Goal: Check status: Check status

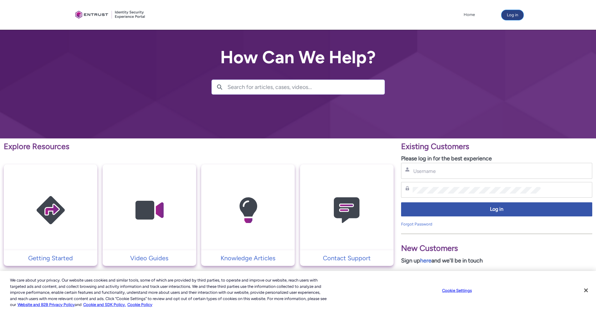
click at [517, 16] on button "Log in" at bounding box center [513, 15] width 22 height 10
click at [433, 170] on input "Username" at bounding box center [477, 171] width 128 height 7
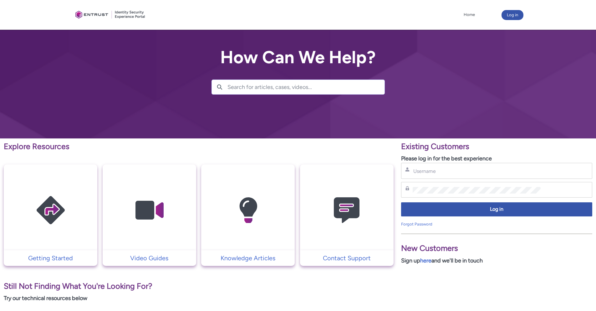
click at [443, 175] on div "Username" at bounding box center [496, 171] width 191 height 16
click at [444, 171] on input "Username" at bounding box center [477, 171] width 128 height 7
type input "[EMAIL_ADDRESS][DOMAIN_NAME]"
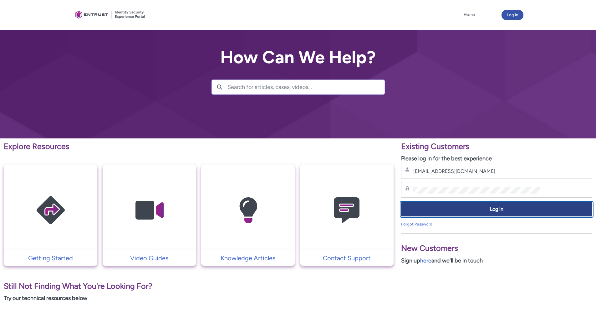
click at [454, 213] on span "Log in" at bounding box center [496, 209] width 183 height 7
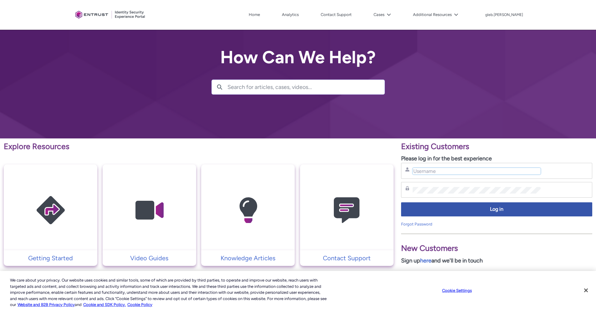
click at [437, 172] on input "Username" at bounding box center [477, 171] width 128 height 7
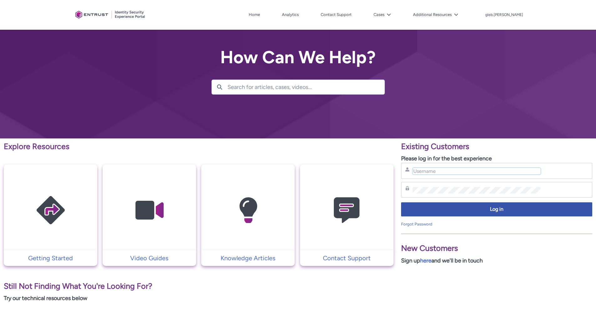
click at [448, 170] on input "Username" at bounding box center [477, 171] width 128 height 7
type input "[EMAIL_ADDRESS][DOMAIN_NAME]"
click at [393, 11] on button "Cases" at bounding box center [382, 14] width 21 height 9
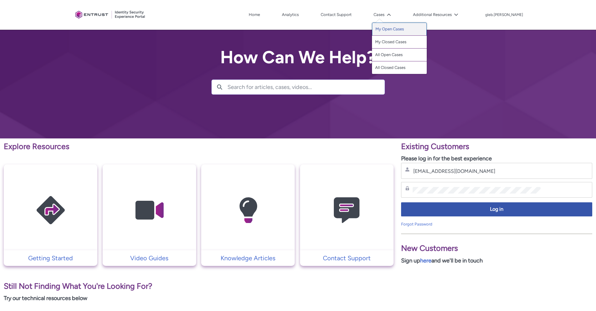
click at [403, 28] on link "My Open Cases" at bounding box center [399, 29] width 55 height 13
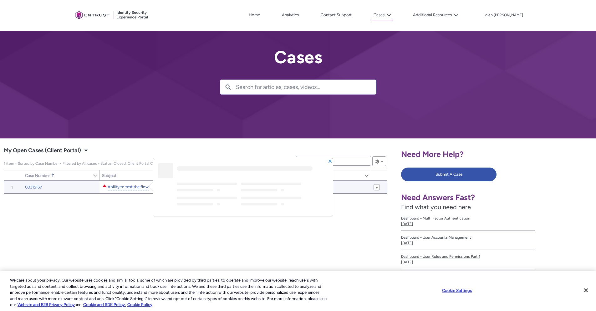
click at [135, 186] on link "Ability to test the flow" at bounding box center [128, 187] width 41 height 7
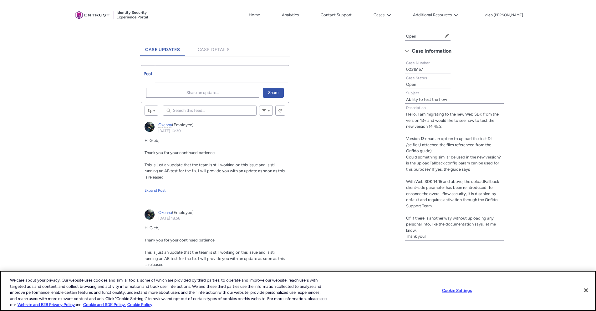
scroll to position [167, 0]
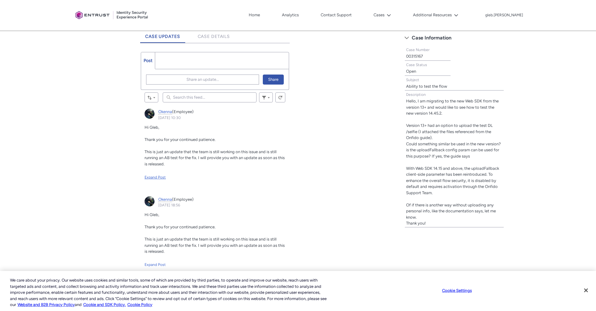
click at [153, 177] on div "Expand Post" at bounding box center [215, 177] width 141 height 6
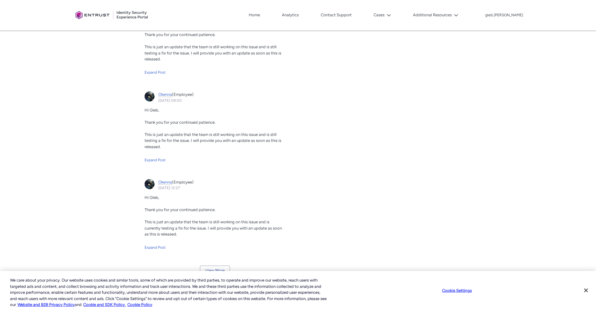
scroll to position [762, 0]
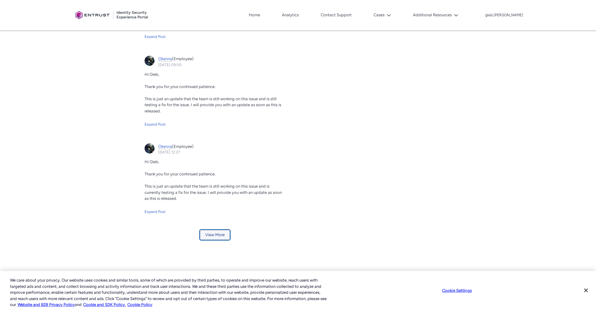
click at [220, 235] on button "View More" at bounding box center [215, 235] width 30 height 10
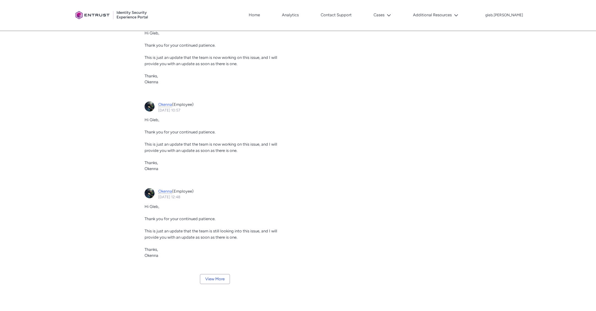
scroll to position [1463, 0]
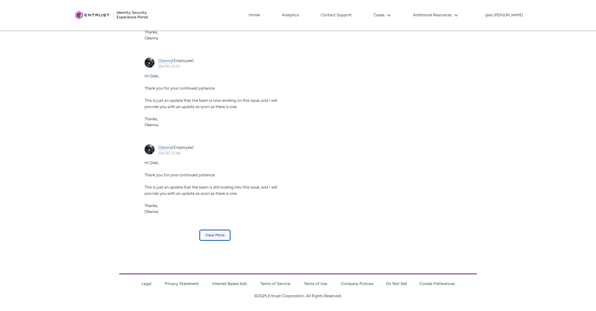
click at [214, 234] on button "View More" at bounding box center [215, 235] width 30 height 10
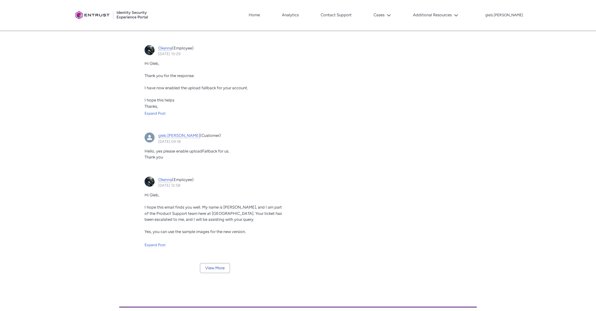
scroll to position [2069, 0]
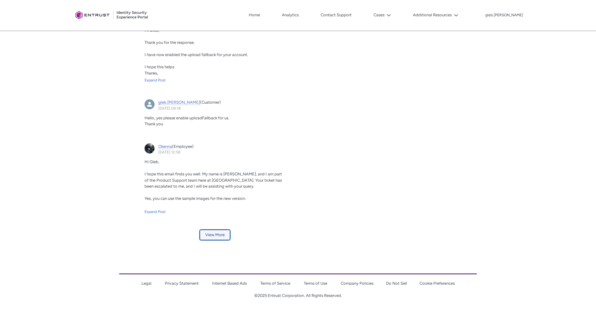
click at [206, 233] on button "View More" at bounding box center [215, 235] width 30 height 10
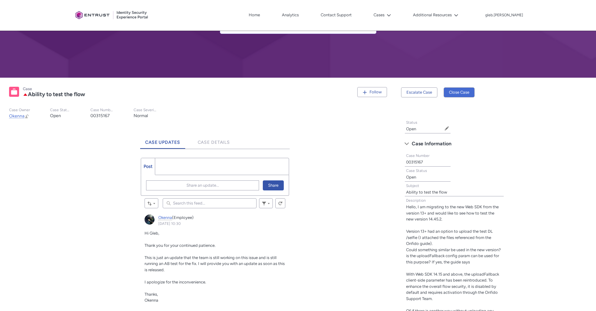
scroll to position [0, 0]
